Goal: Check status

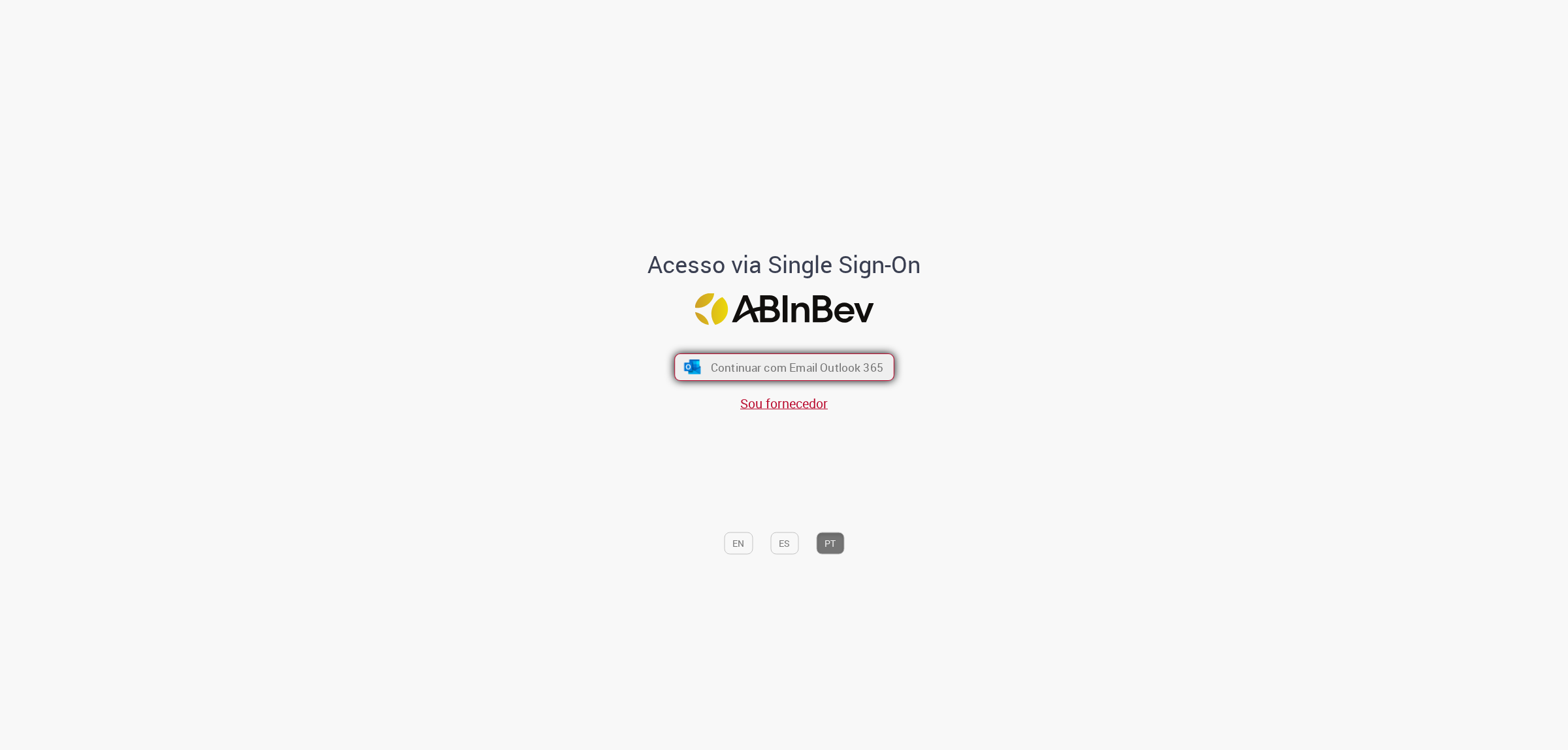
click at [799, 366] on span "Continuar com Email Outlook 365" at bounding box center [796, 366] width 172 height 15
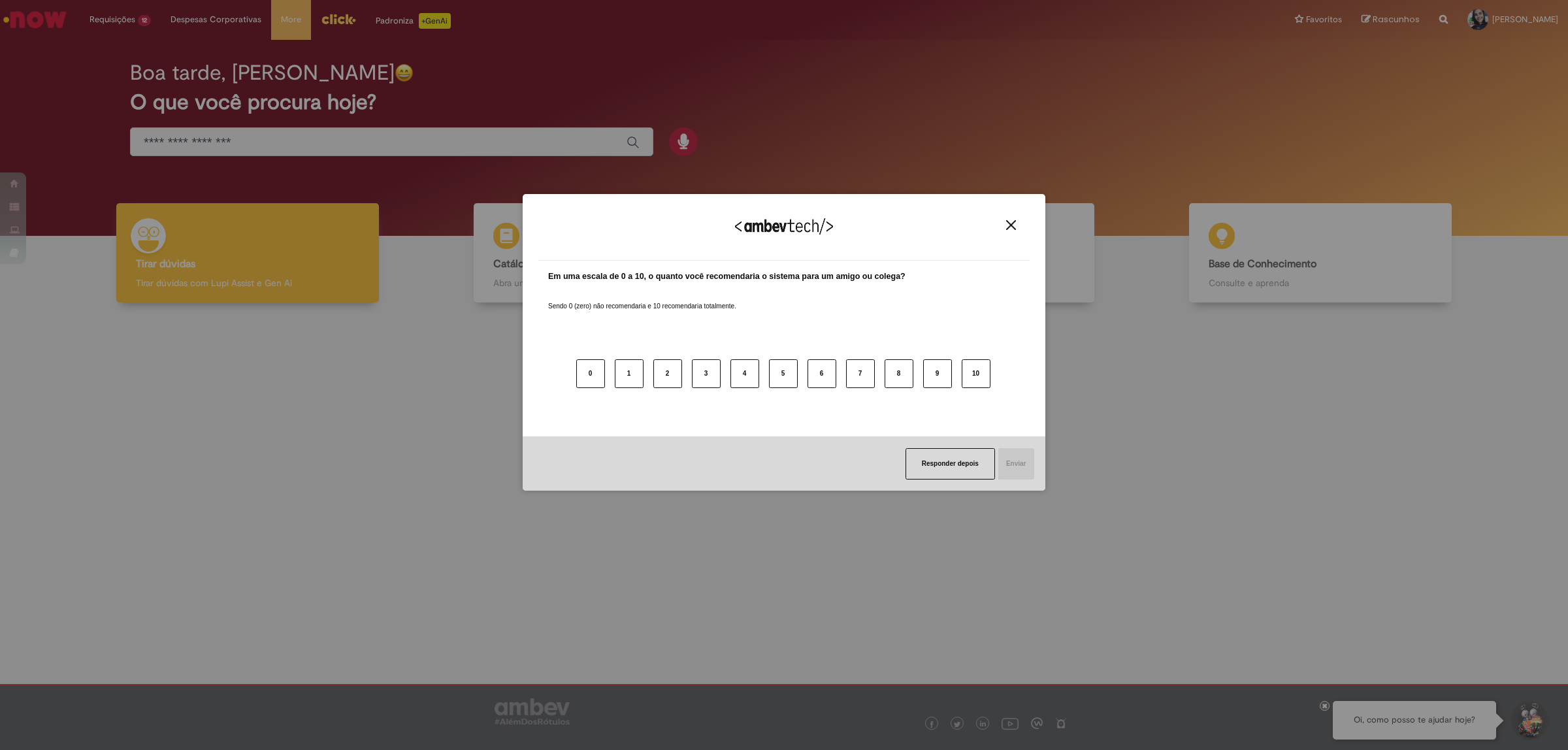
click at [1014, 214] on div "Agradecemos seu feedback!" at bounding box center [784, 235] width 491 height 51
click at [1011, 222] on img "Close" at bounding box center [1012, 225] width 10 height 10
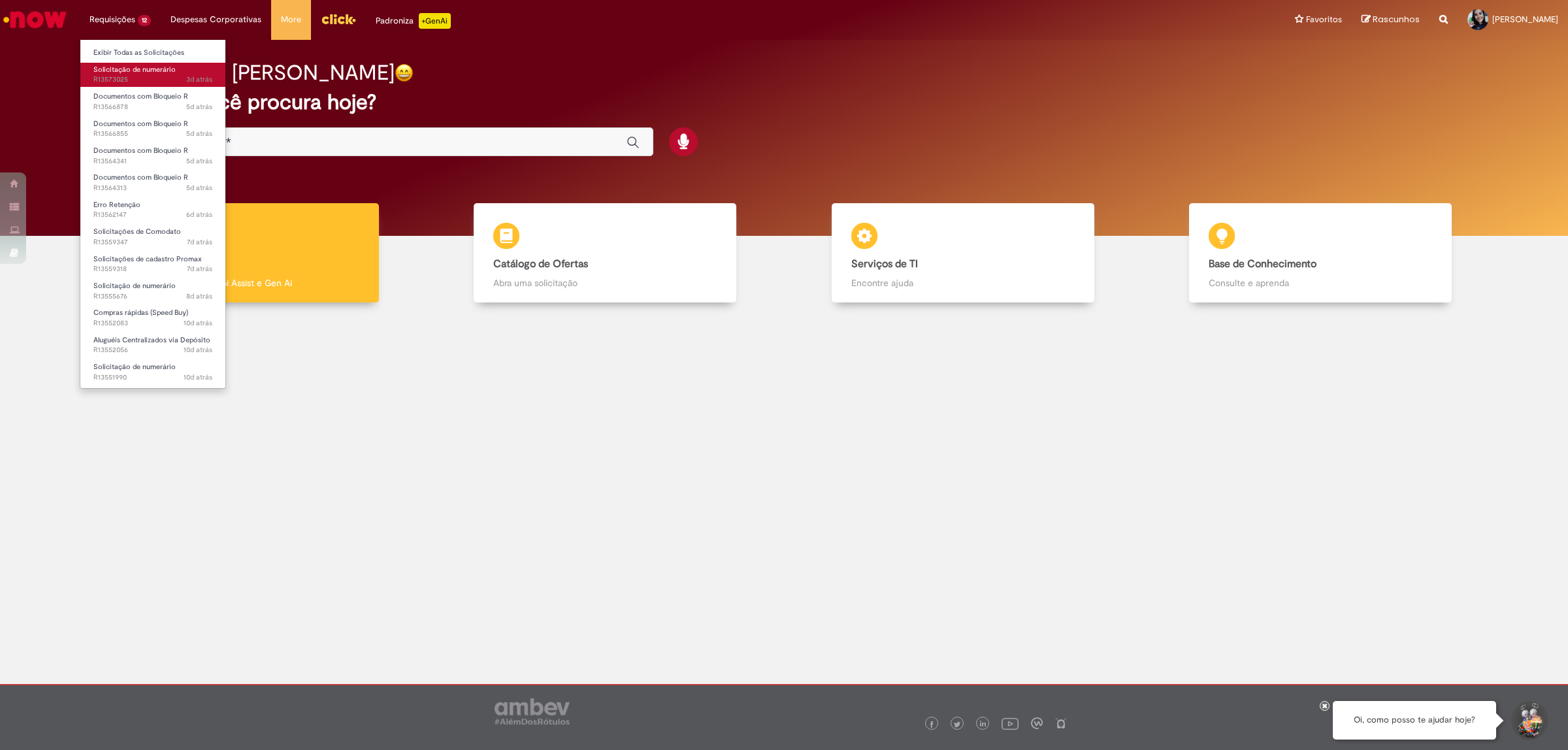
click at [158, 77] on span "3d atrás 3 dias atrás R13573025" at bounding box center [153, 79] width 119 height 10
